Goal: Information Seeking & Learning: Find specific fact

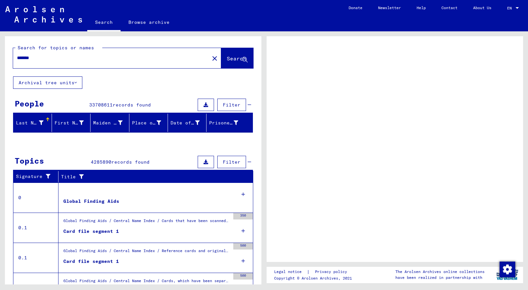
click at [227, 62] on span "Search" at bounding box center [237, 59] width 21 height 7
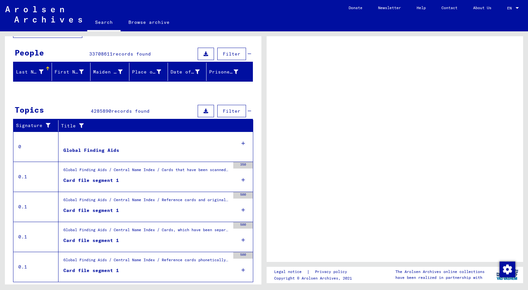
scroll to position [71, 0]
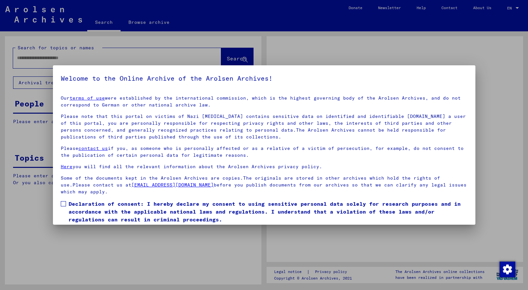
type input "*******"
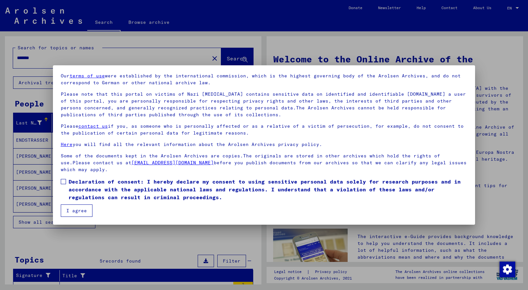
scroll to position [22, 0]
click at [84, 211] on button "I agree" at bounding box center [77, 210] width 32 height 12
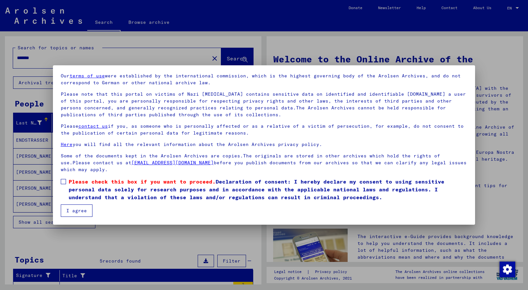
click at [63, 182] on span at bounding box center [63, 181] width 5 height 5
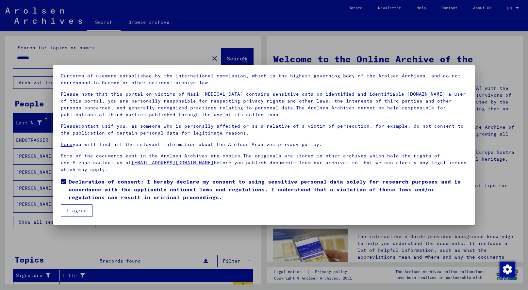
click at [81, 213] on button "I agree" at bounding box center [77, 210] width 32 height 12
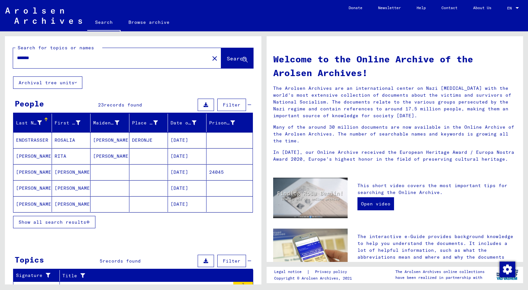
click at [49, 224] on span "Show all search results" at bounding box center [53, 222] width 68 height 6
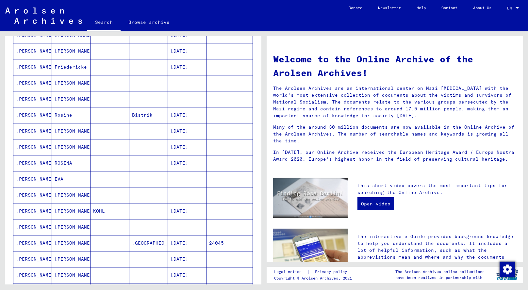
scroll to position [186, 0]
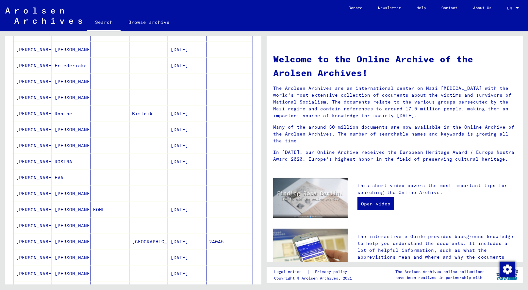
click at [180, 162] on mat-cell "[DATE]" at bounding box center [187, 162] width 39 height 16
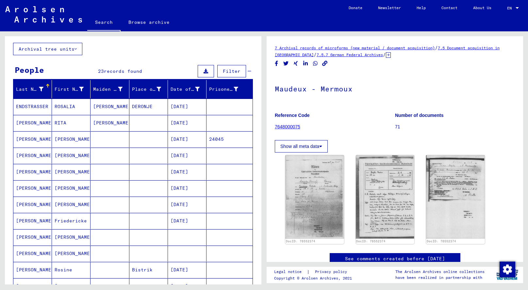
scroll to position [36, 0]
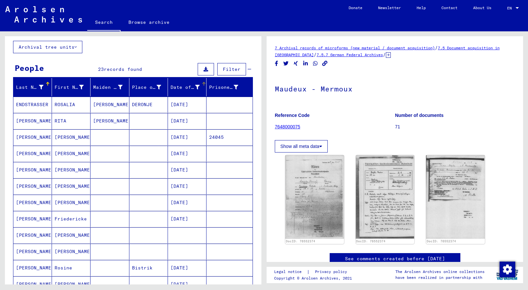
click at [195, 85] on icon at bounding box center [197, 87] width 5 height 5
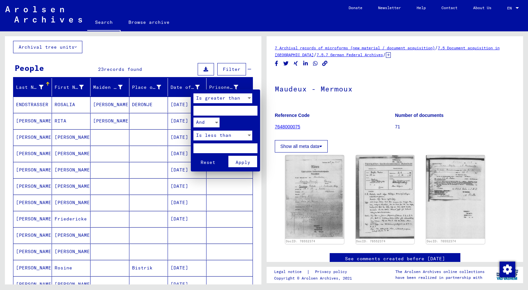
click at [194, 85] on div at bounding box center [264, 145] width 528 height 290
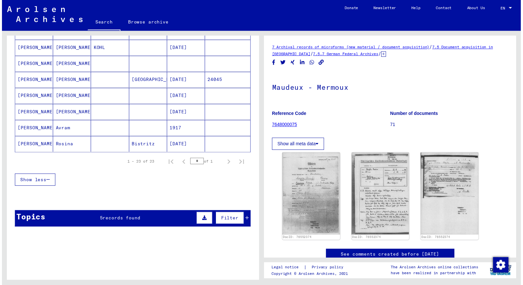
scroll to position [351, 0]
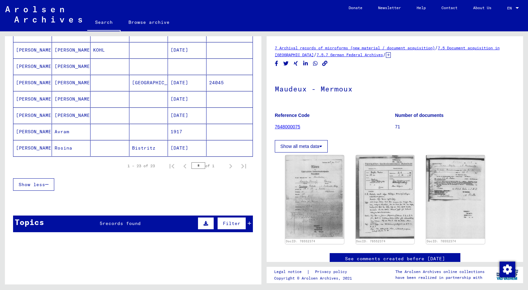
click at [62, 151] on mat-cell "Rosina" at bounding box center [71, 148] width 39 height 16
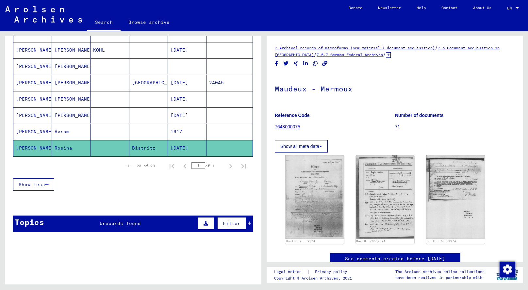
click at [62, 149] on mat-cell "Rosina" at bounding box center [71, 148] width 39 height 16
click at [315, 181] on img at bounding box center [315, 197] width 62 height 88
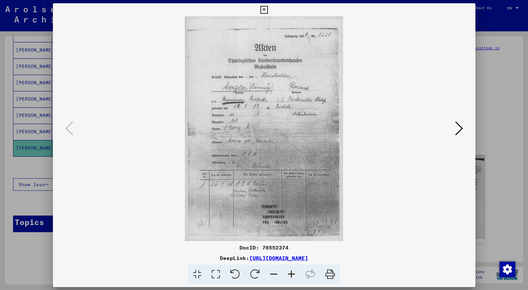
click at [315, 181] on img at bounding box center [264, 128] width 378 height 225
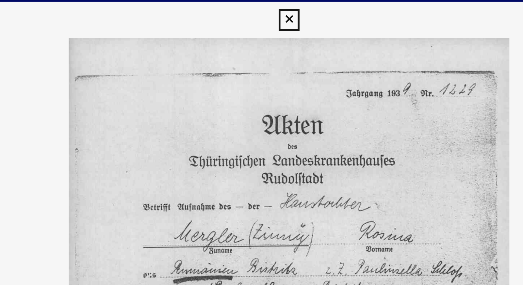
scroll to position [0, 0]
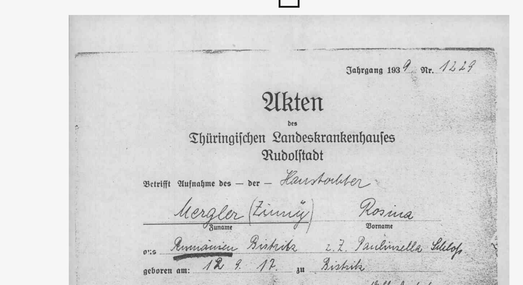
drag, startPoint x: 98, startPoint y: 49, endPoint x: 130, endPoint y: 51, distance: 31.7
